Goal: Transaction & Acquisition: Purchase product/service

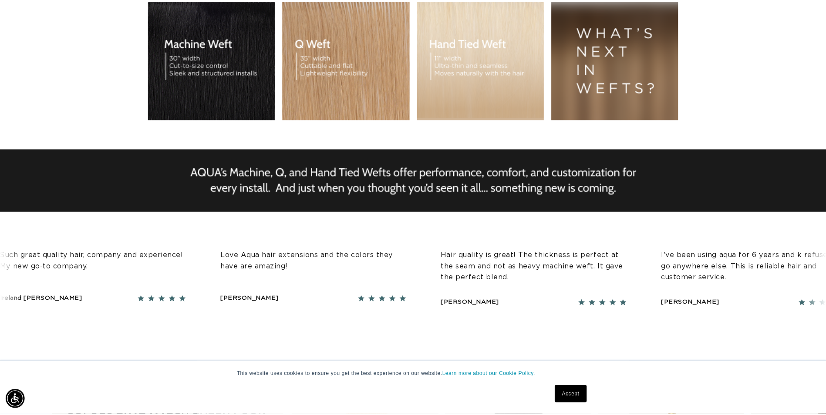
scroll to position [0, 1541]
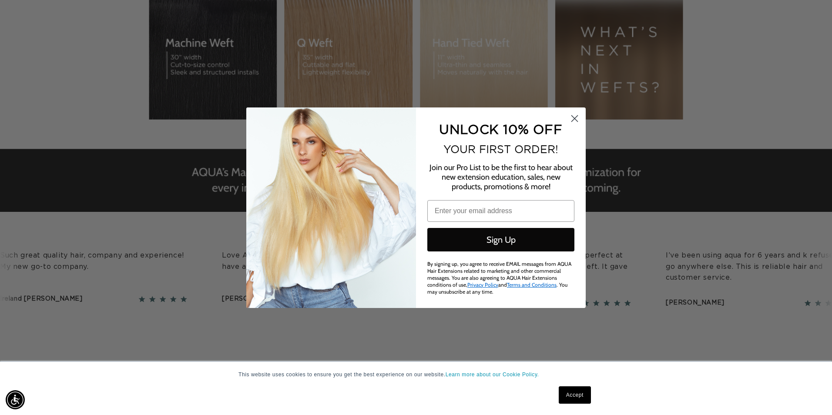
drag, startPoint x: 575, startPoint y: 118, endPoint x: 585, endPoint y: 117, distance: 10.9
click at [575, 117] on circle "Close dialog" at bounding box center [575, 118] width 14 height 14
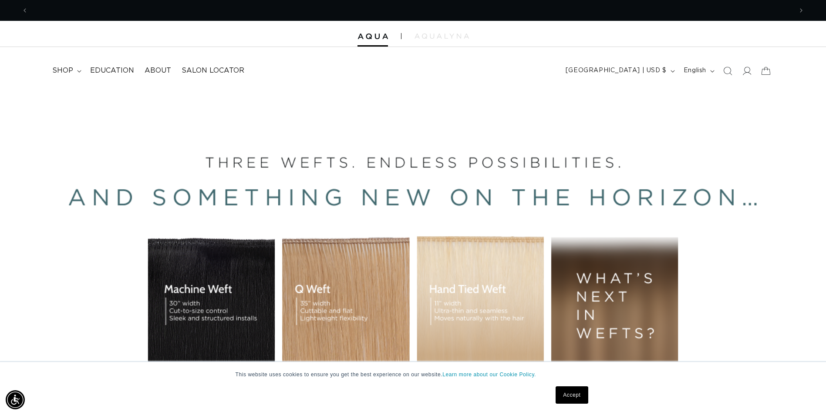
scroll to position [0, 0]
click at [193, 323] on div "BUILT FOR  PERFORMANCE. TRUSTED BY PROFESSIONALS. Premium hair extensions desig…" at bounding box center [413, 285] width 826 height 392
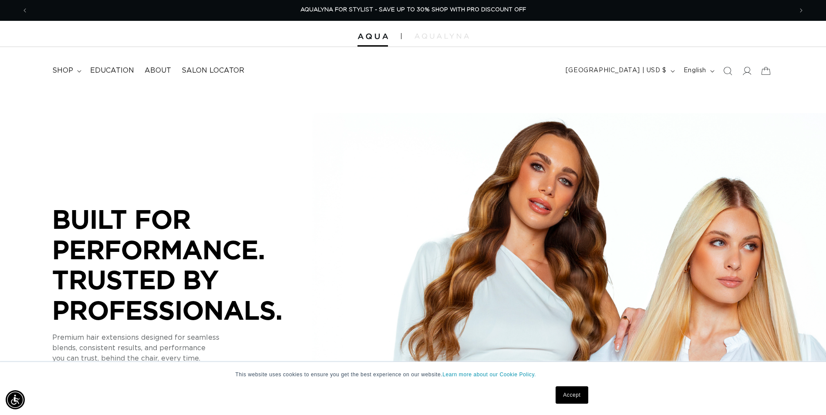
scroll to position [67, 0]
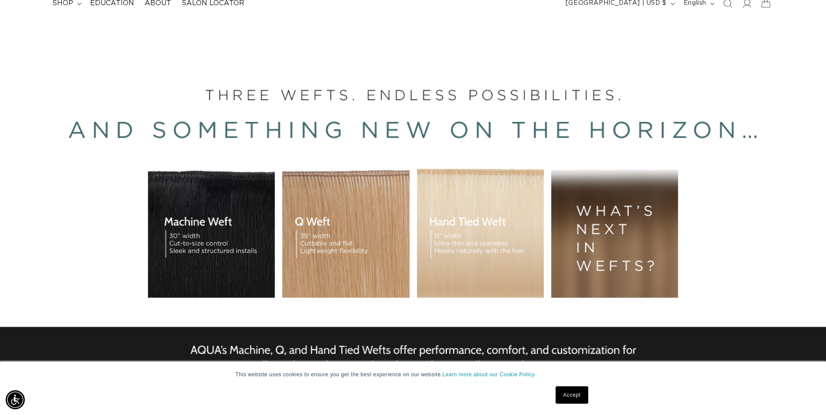
click at [240, 254] on div "BUILT FOR  PERFORMANCE. TRUSTED BY PROFESSIONALS. Premium hair extensions desig…" at bounding box center [413, 218] width 826 height 392
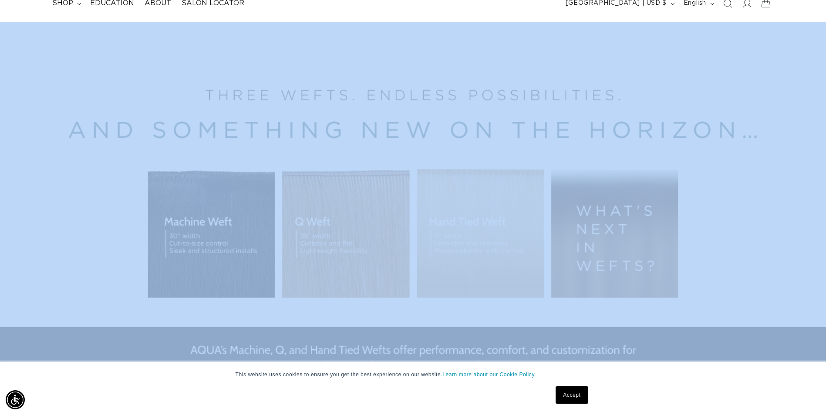
click at [240, 254] on div "BUILT FOR  PERFORMANCE. TRUSTED BY PROFESSIONALS. Premium hair extensions desig…" at bounding box center [413, 218] width 826 height 392
drag, startPoint x: 240, startPoint y: 254, endPoint x: 282, endPoint y: 133, distance: 127.6
click at [282, 133] on div "BUILT FOR  PERFORMANCE. TRUSTED BY PROFESSIONALS. Premium hair extensions desig…" at bounding box center [413, 218] width 826 height 392
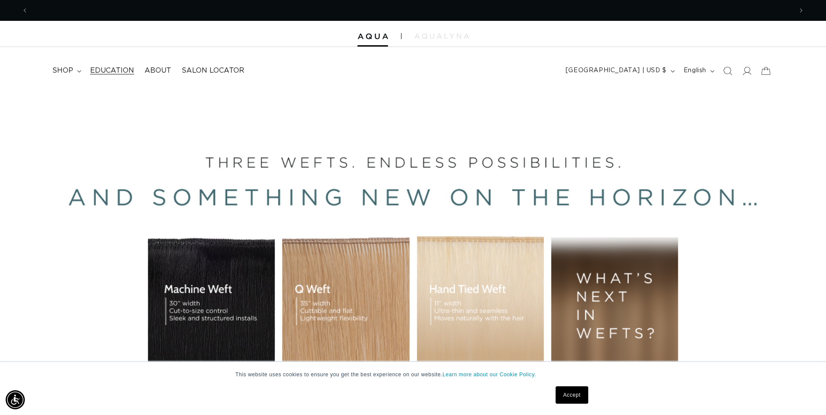
scroll to position [0, 1528]
click at [161, 74] on span "About" at bounding box center [158, 70] width 27 height 9
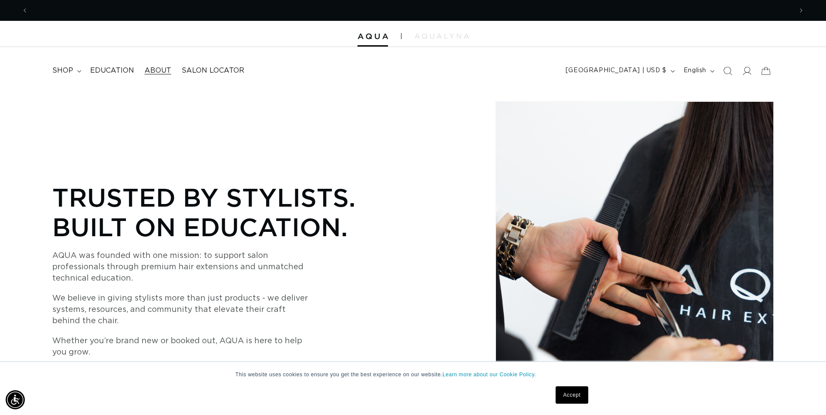
scroll to position [0, 764]
click at [56, 71] on span "shop" at bounding box center [62, 70] width 21 height 9
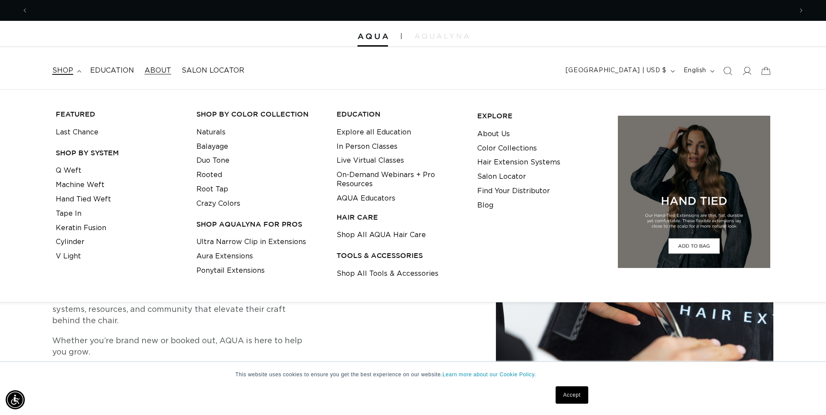
scroll to position [0, 1528]
click at [72, 213] on link "Tape In" at bounding box center [69, 214] width 26 height 14
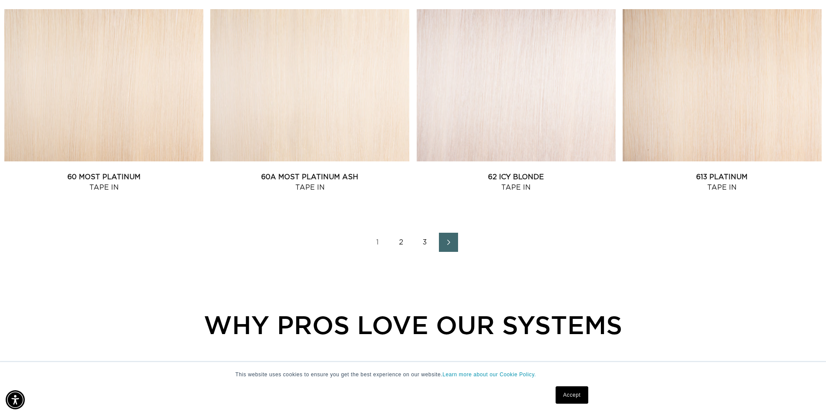
scroll to position [0, 764]
click at [445, 240] on icon "Next page" at bounding box center [448, 242] width 11 height 6
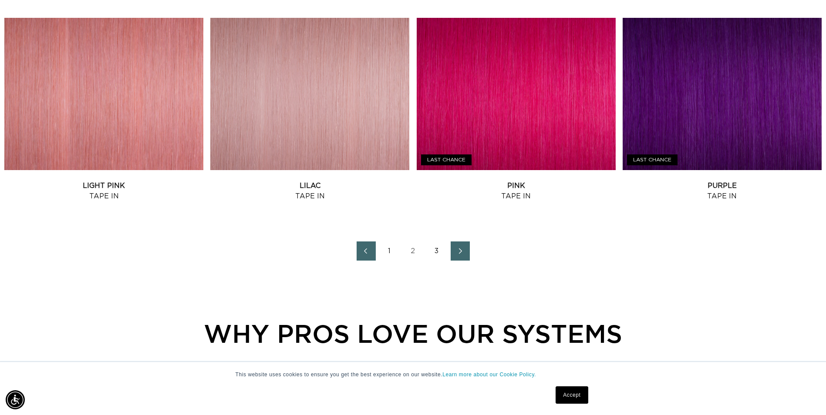
click at [455, 251] on icon "Next page" at bounding box center [460, 251] width 11 height 6
